Goal: Task Accomplishment & Management: Use online tool/utility

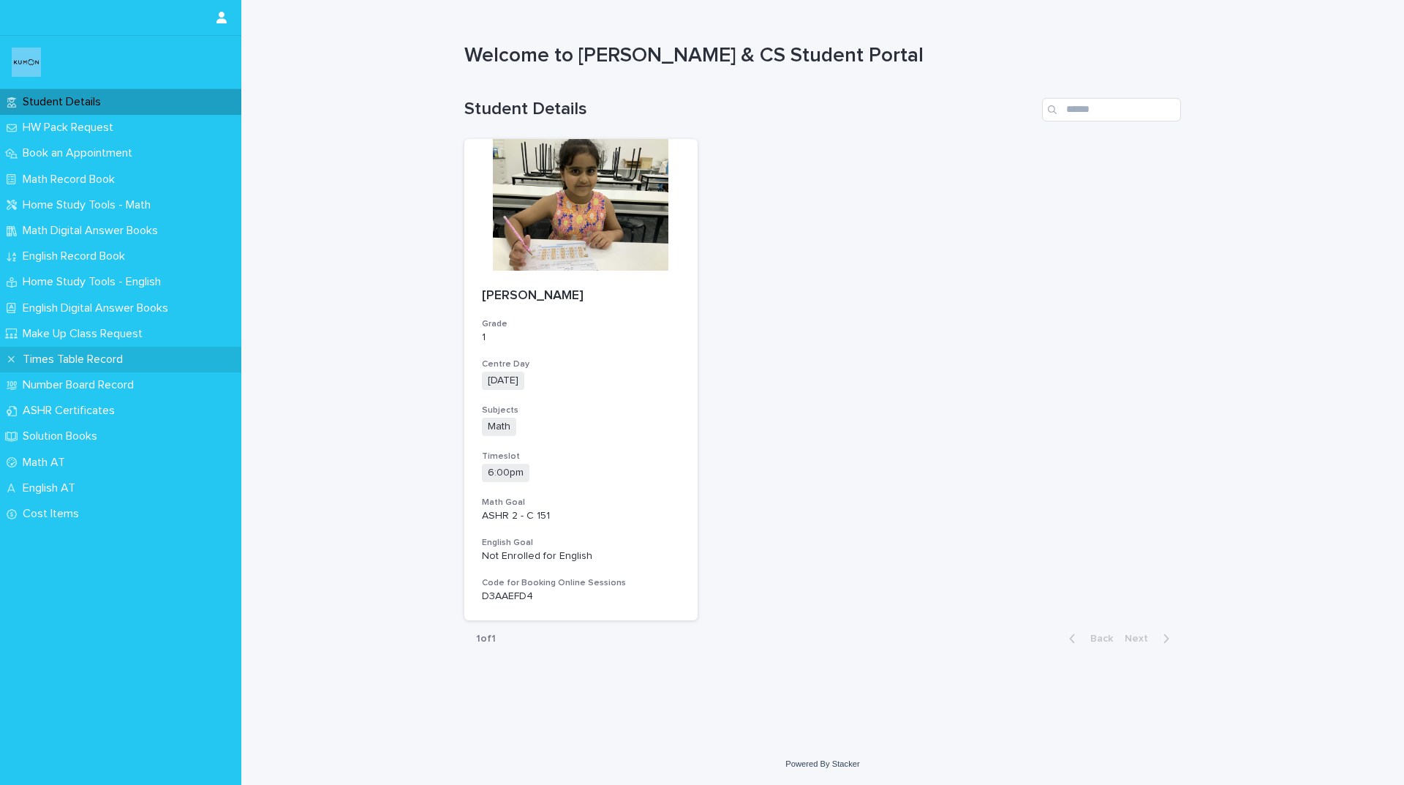
click at [108, 355] on p "Times Table Record" at bounding box center [76, 360] width 118 height 14
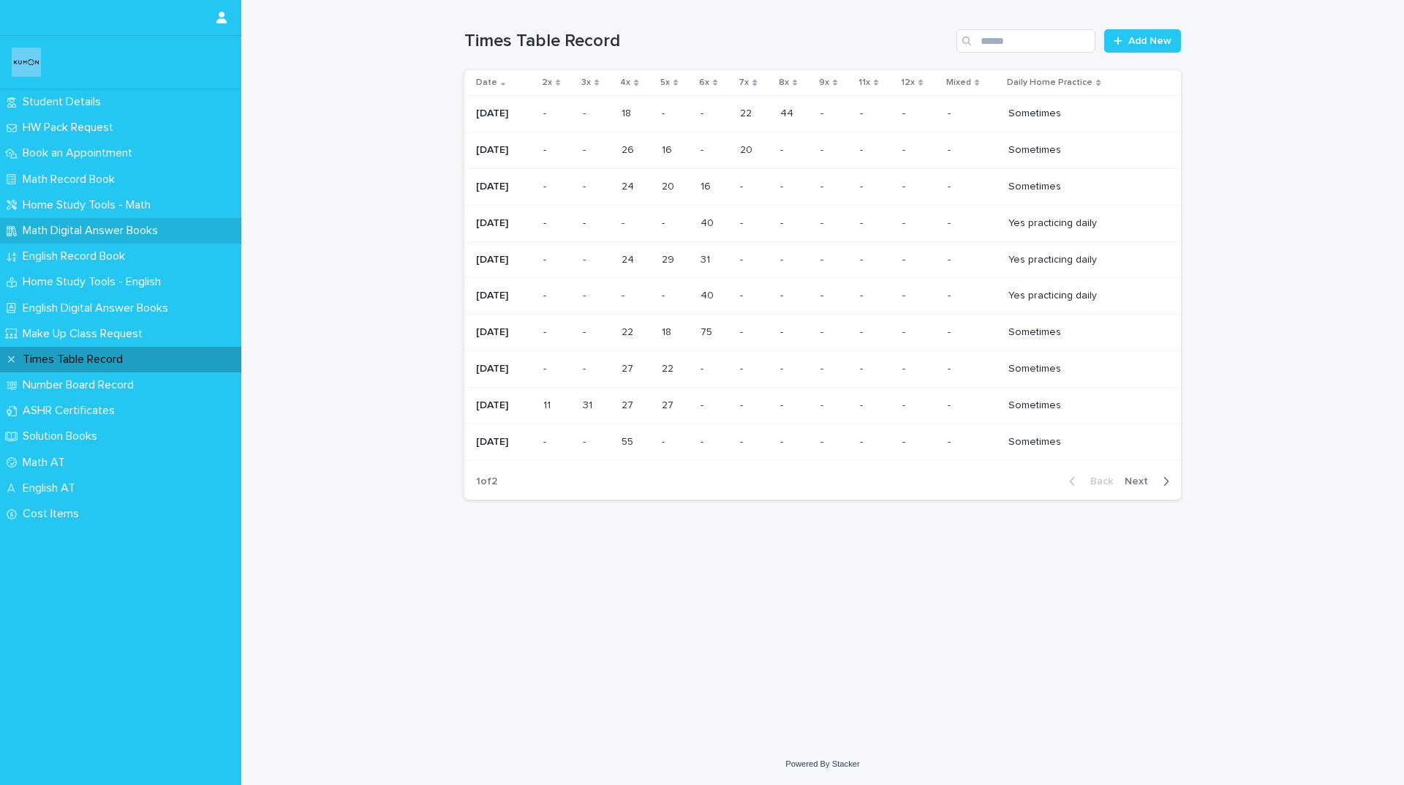
click at [82, 227] on p "Math Digital Answer Books" at bounding box center [93, 231] width 153 height 14
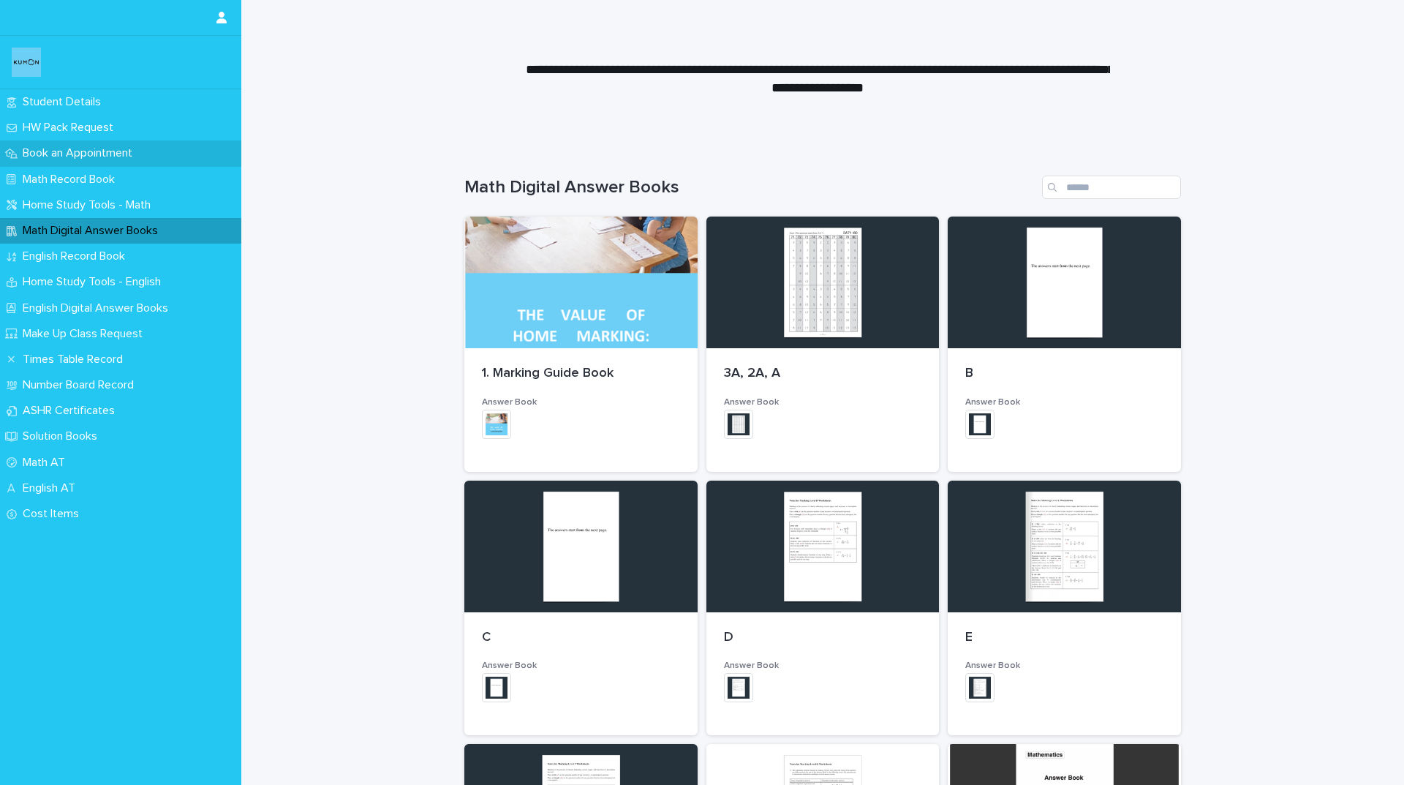
click at [112, 143] on div "Book an Appointment" at bounding box center [120, 153] width 241 height 26
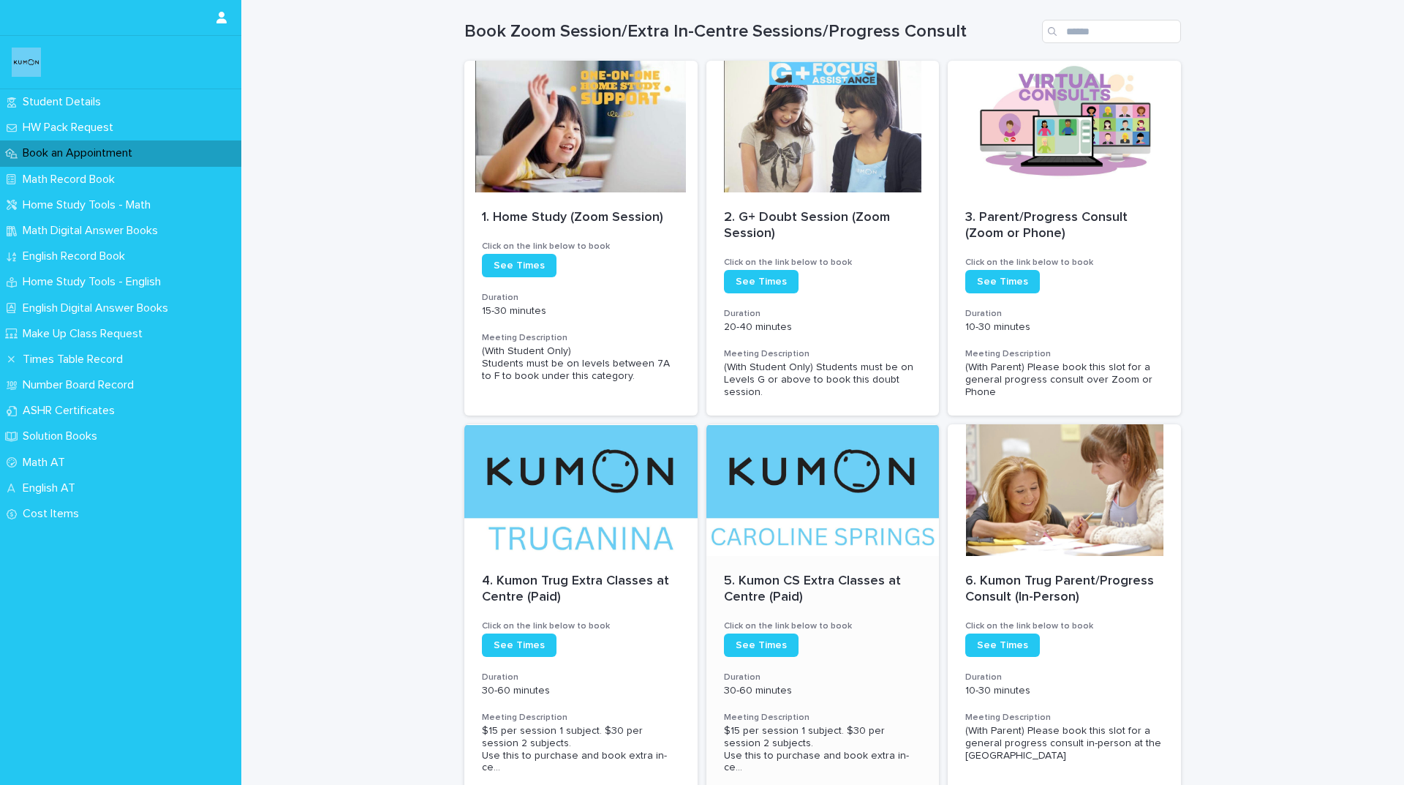
scroll to position [146, 0]
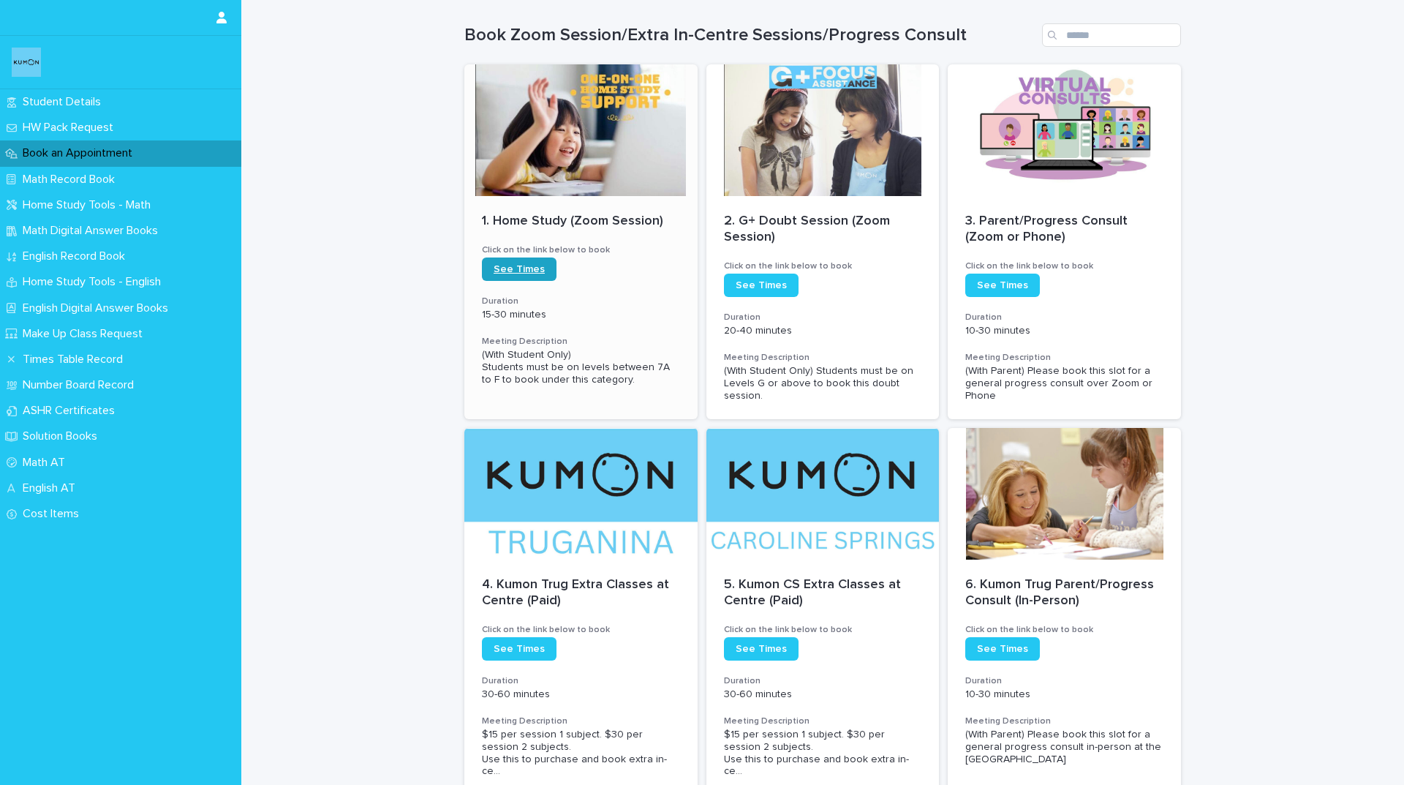
click at [518, 267] on span "See Times" at bounding box center [519, 269] width 51 height 10
click at [532, 264] on span "See Times" at bounding box center [519, 269] width 51 height 10
